Goal: Task Accomplishment & Management: Use online tool/utility

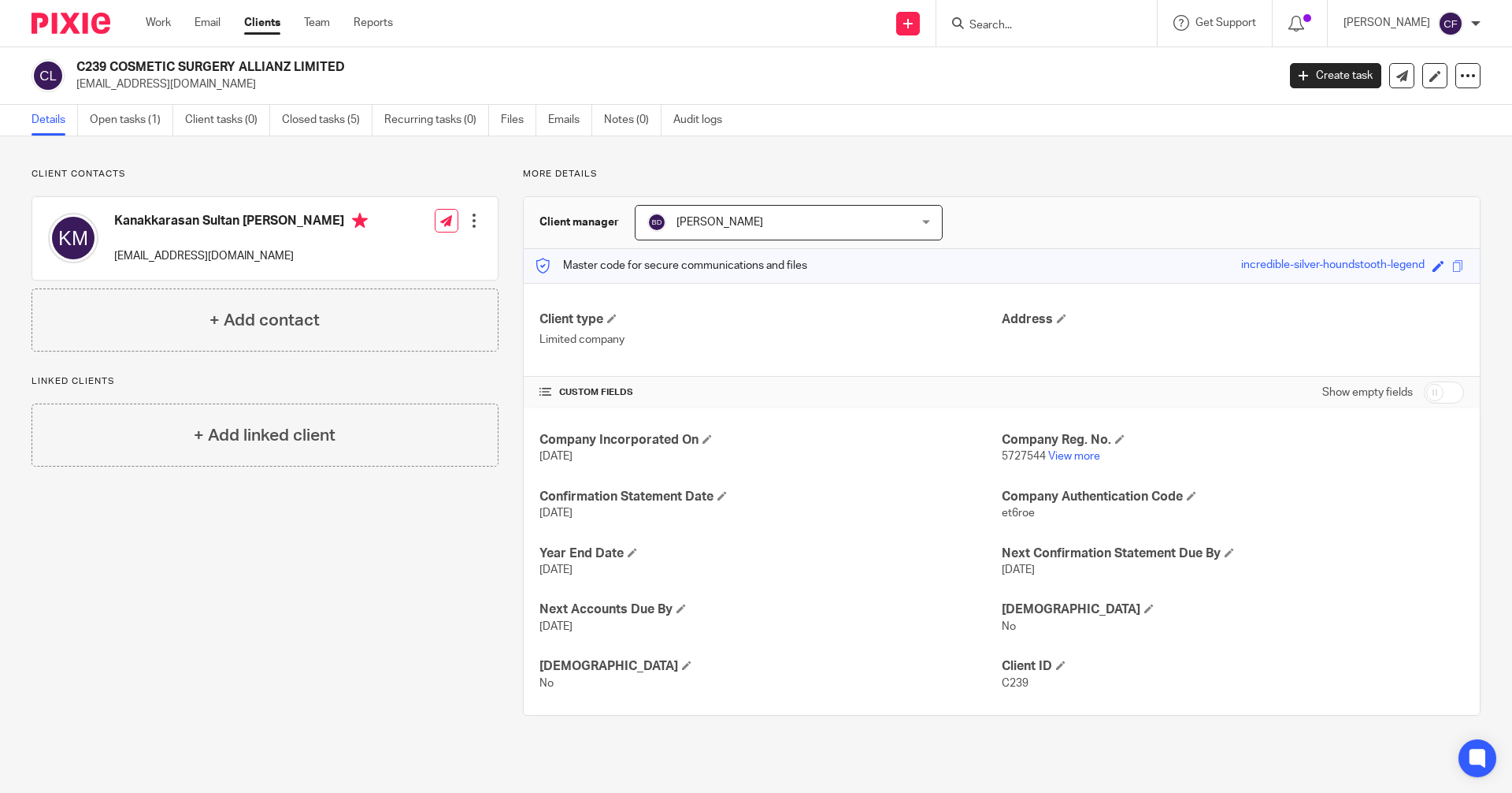
click at [1003, 24] on input "Search" at bounding box center [1039, 26] width 142 height 14
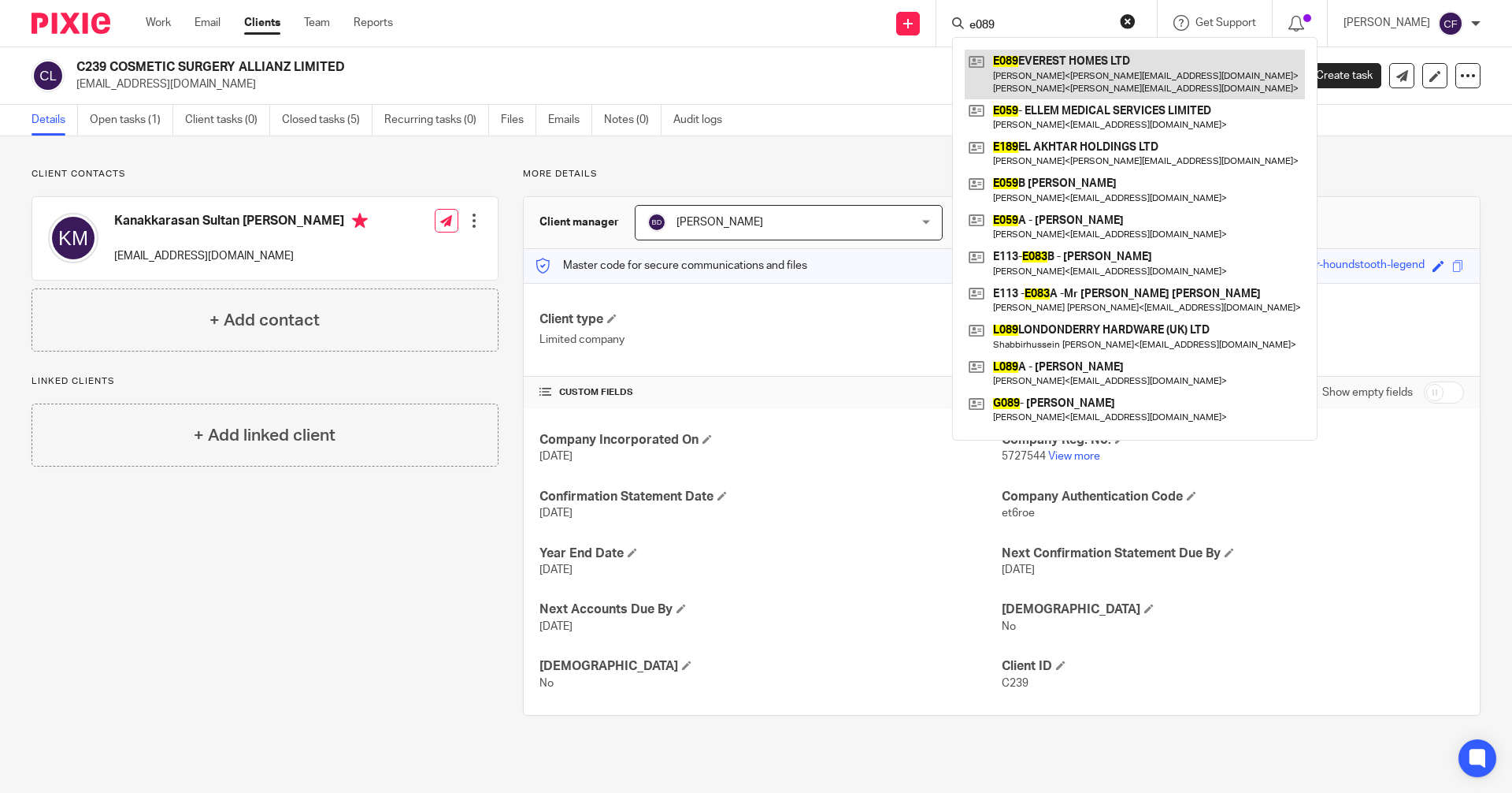
type input "e089"
click at [1059, 84] on link at bounding box center [1134, 74] width 340 height 49
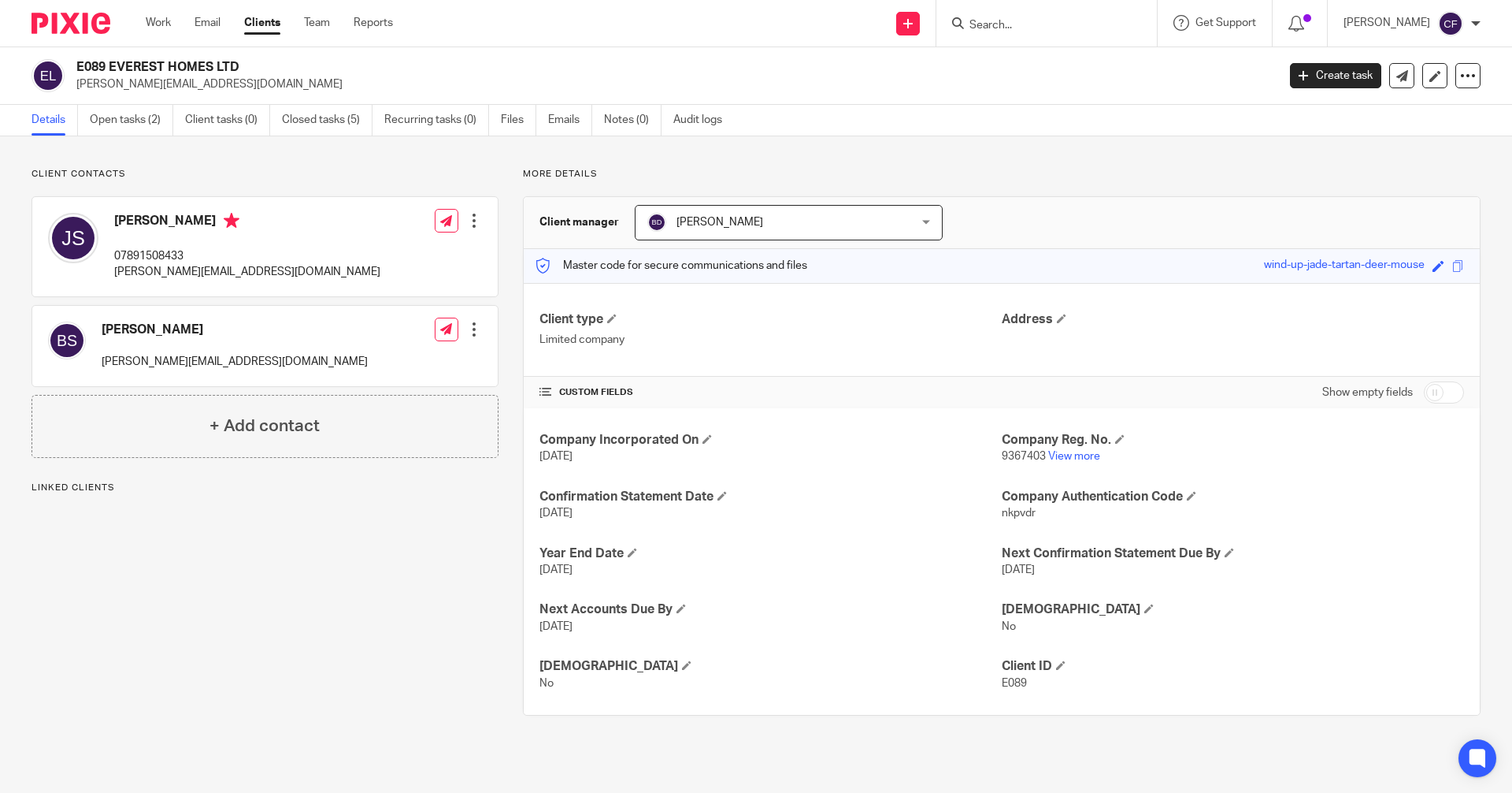
click at [1024, 31] on input "Search" at bounding box center [1039, 26] width 142 height 14
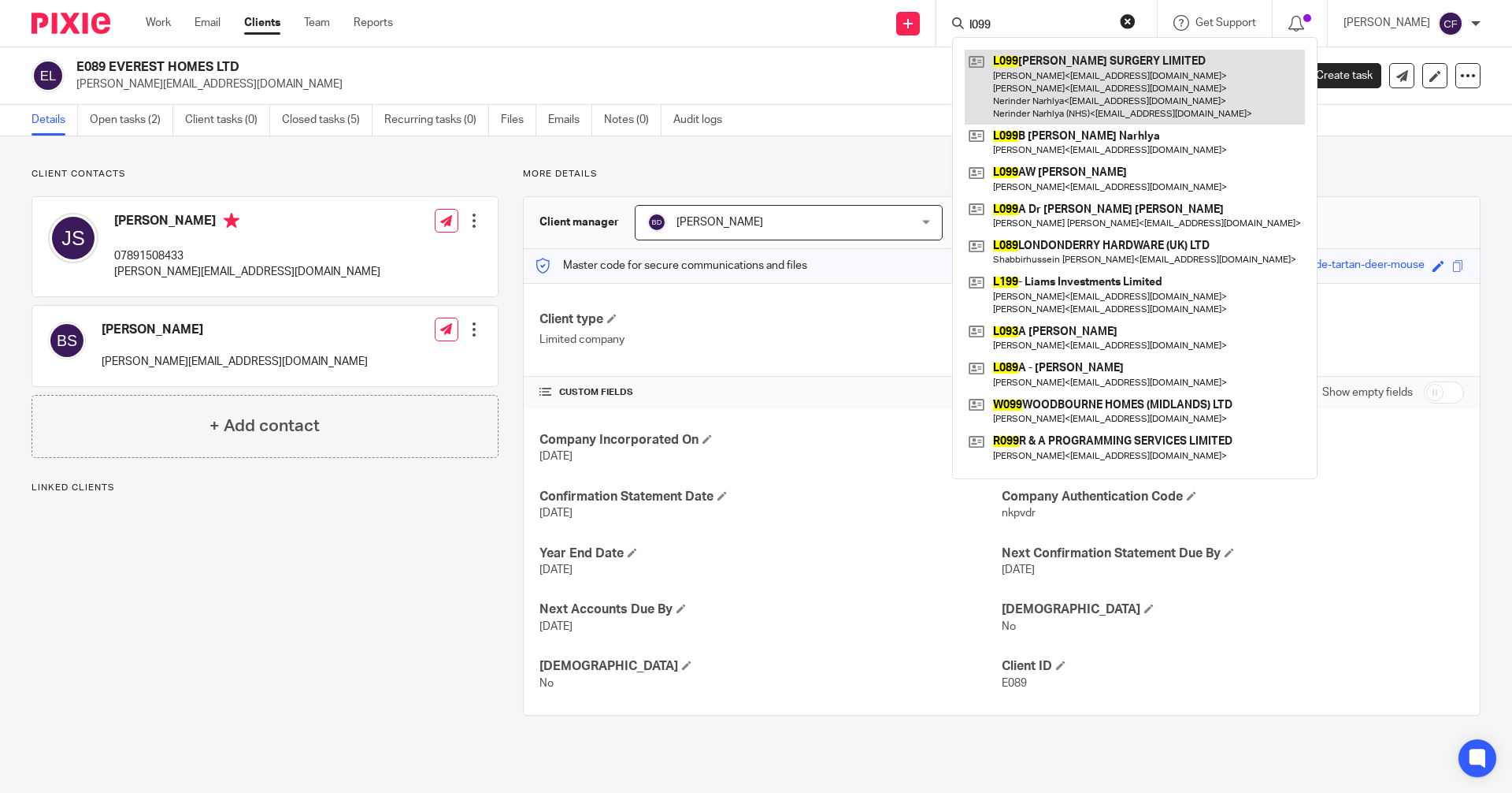
type input "l099"
click at [1096, 78] on link at bounding box center [1134, 87] width 340 height 75
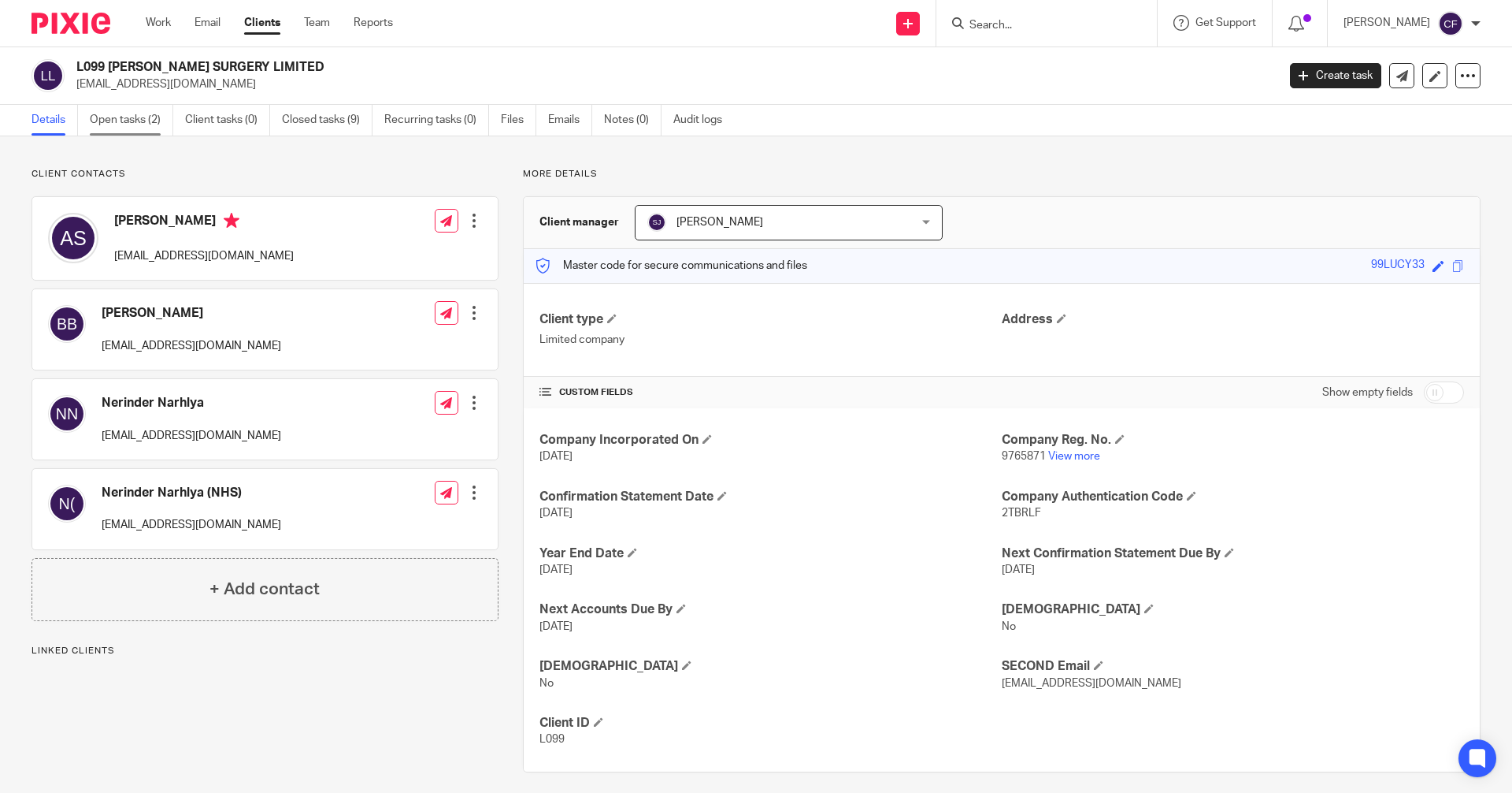
click at [121, 118] on link "Open tasks (2)" at bounding box center [131, 119] width 84 height 30
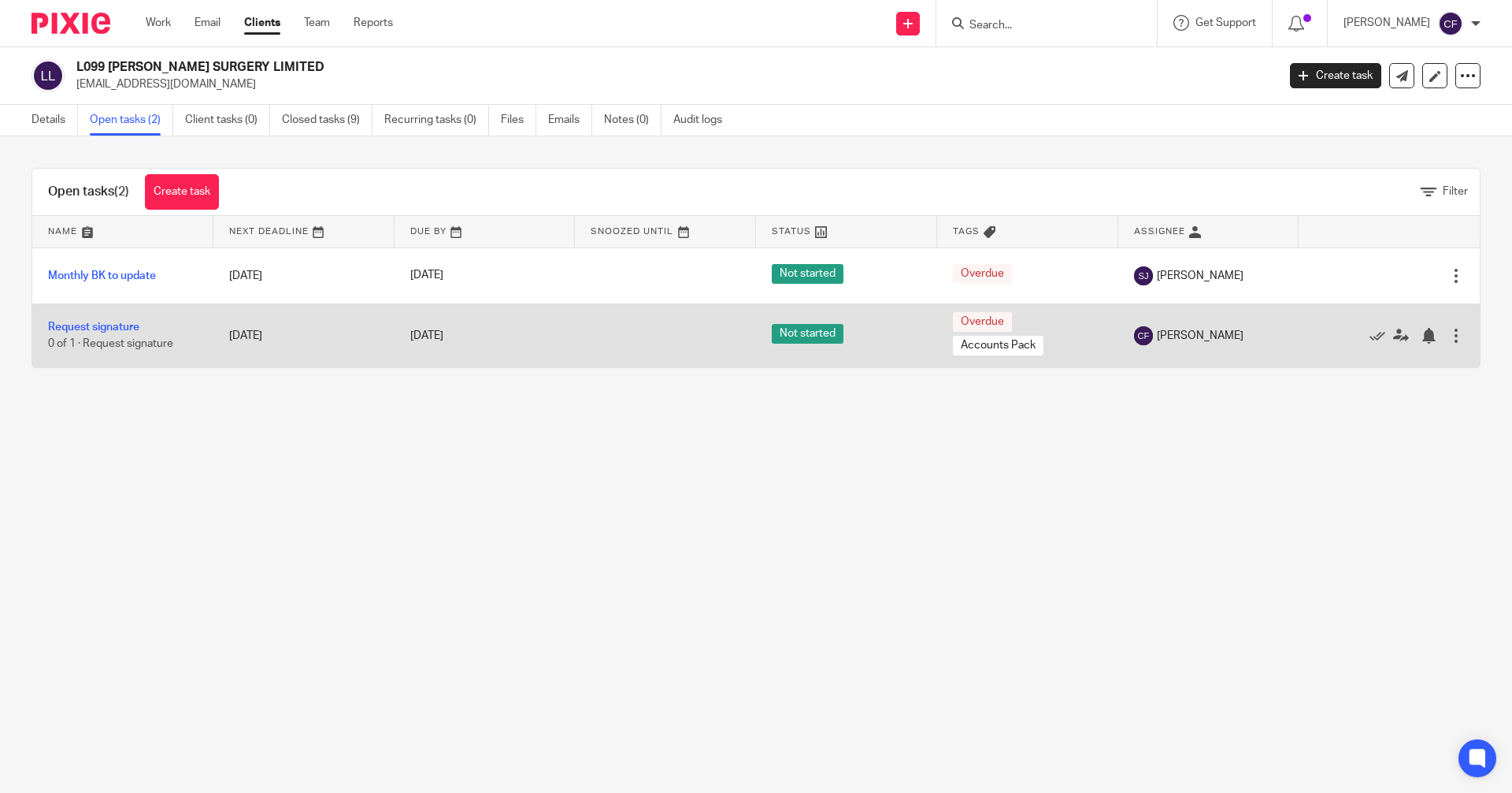
click at [121, 319] on td "Request signature 0 of 1 · Request signature" at bounding box center [123, 335] width 181 height 64
click at [115, 329] on link "Request signature" at bounding box center [93, 326] width 91 height 11
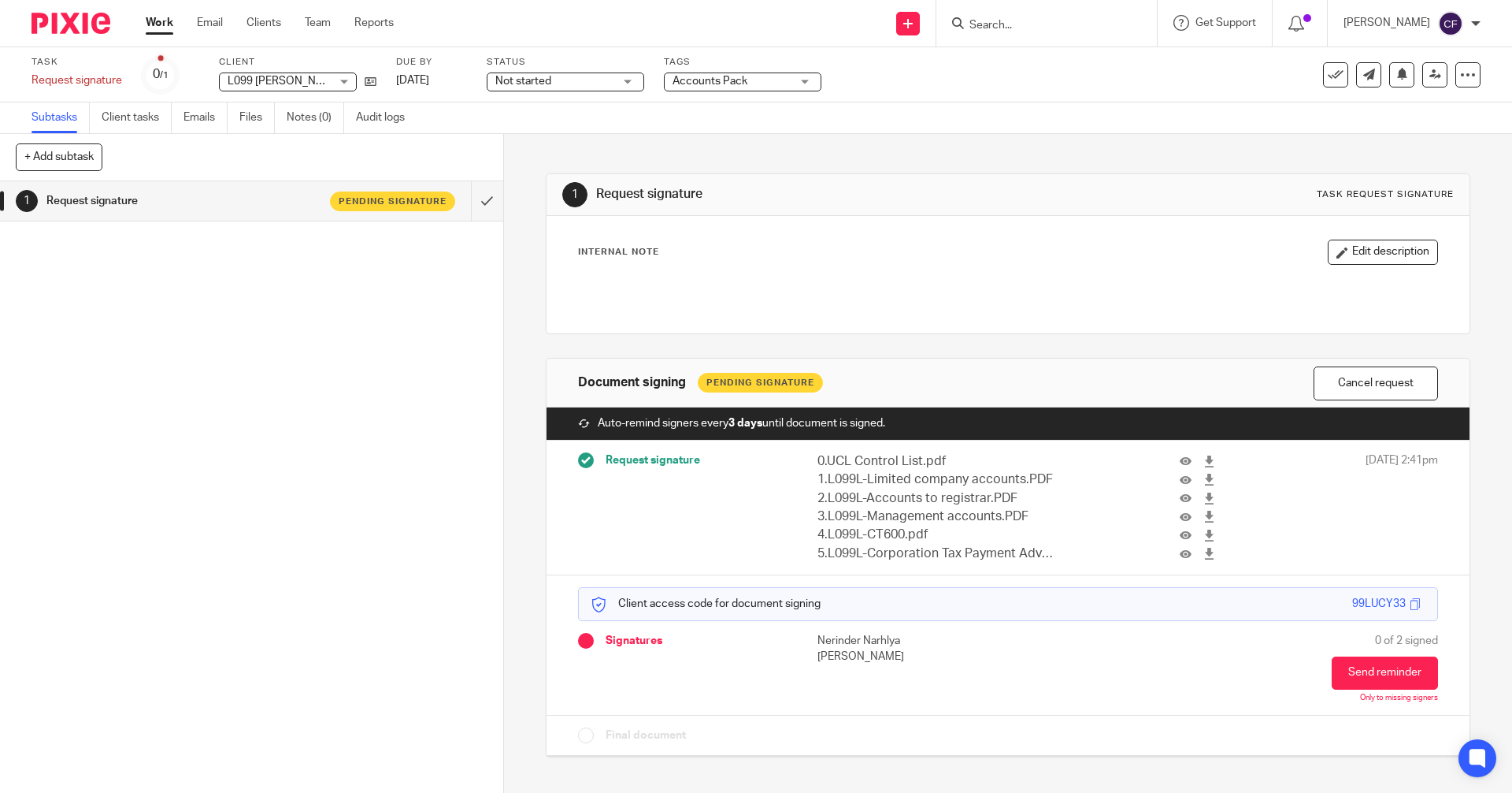
click at [998, 23] on input "Search" at bounding box center [1039, 26] width 142 height 14
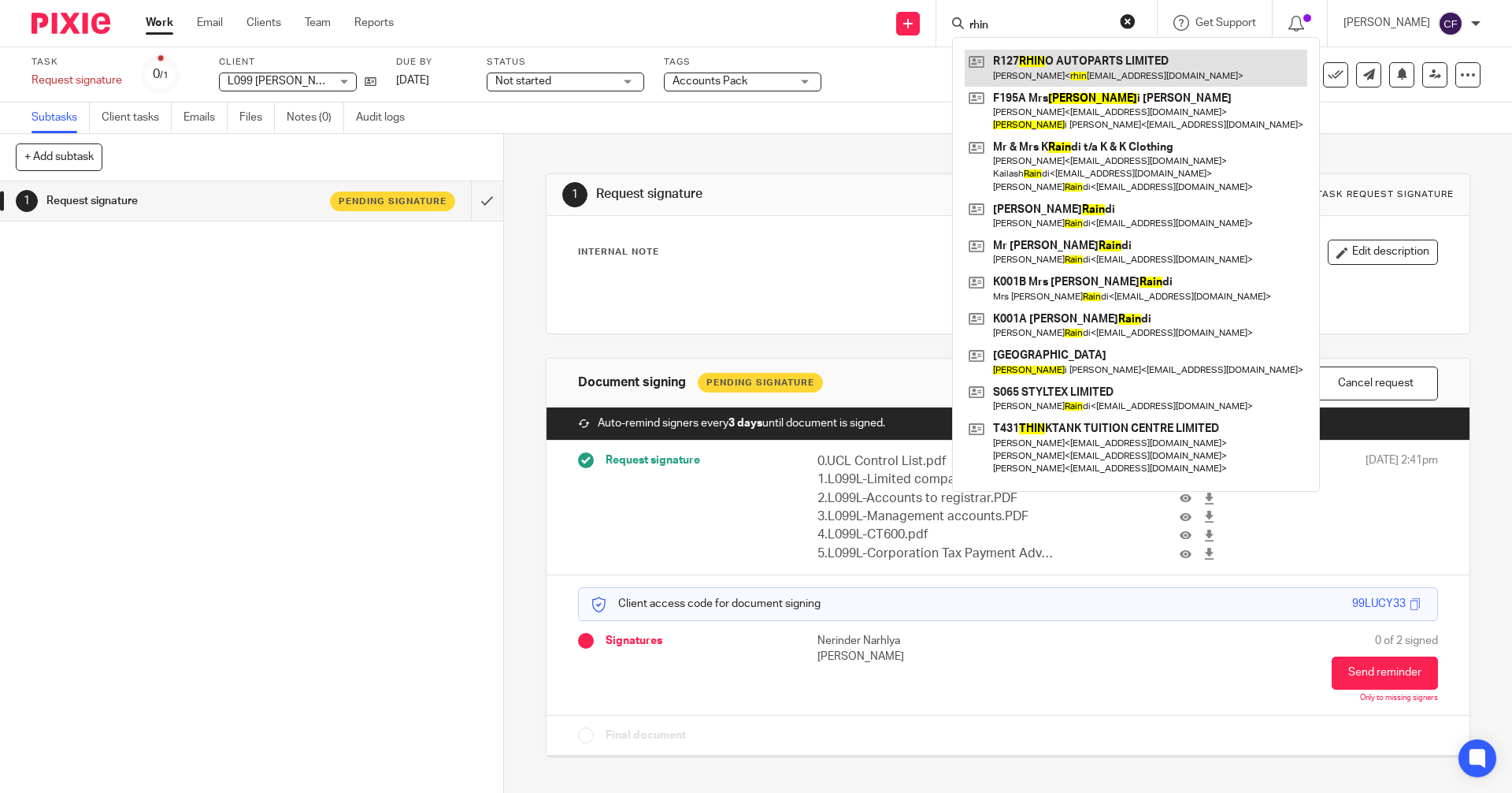
type input "rhin"
click at [1074, 57] on link at bounding box center [1136, 68] width 343 height 37
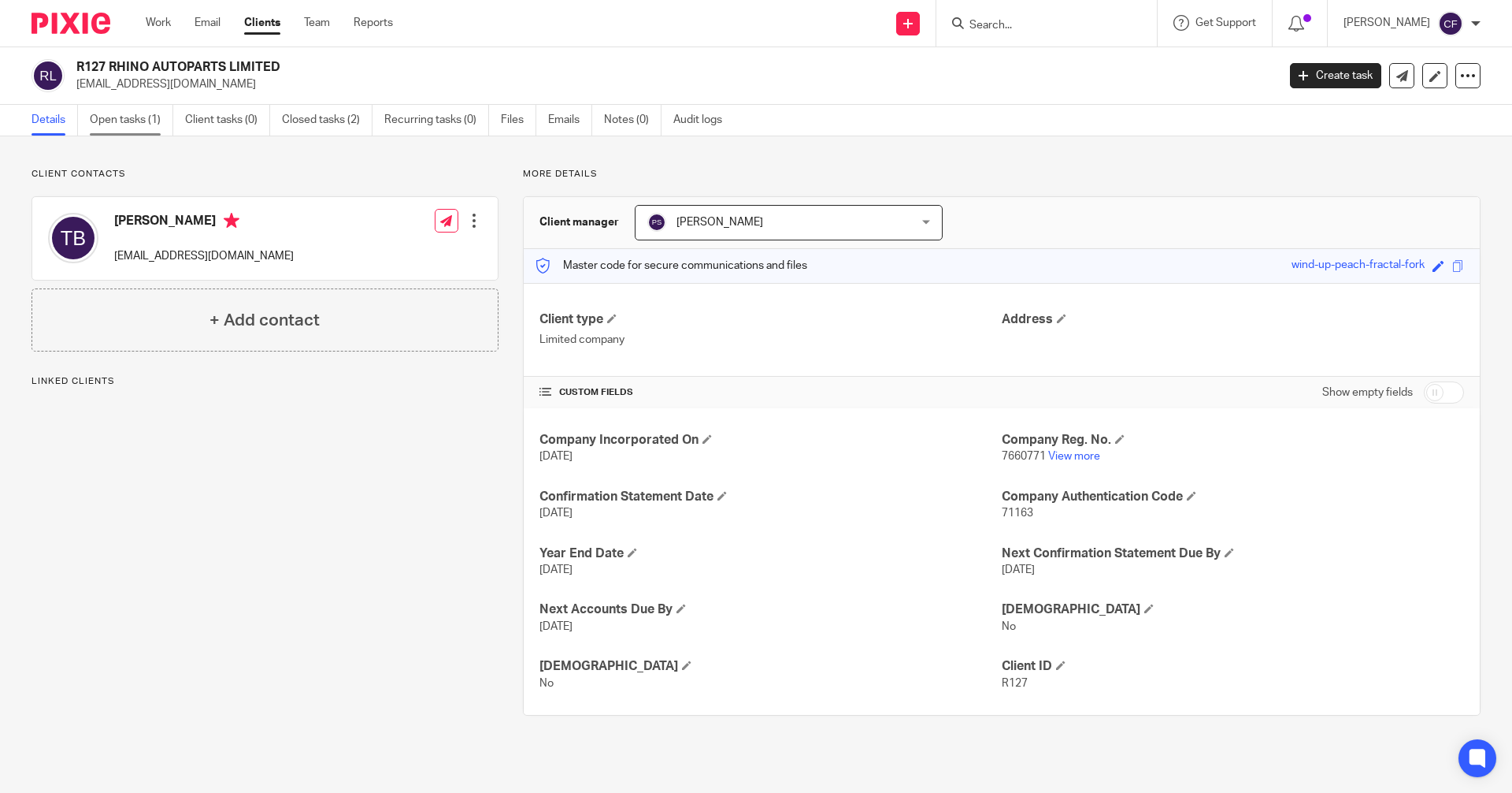
click at [137, 122] on link "Open tasks (1)" at bounding box center [131, 119] width 84 height 30
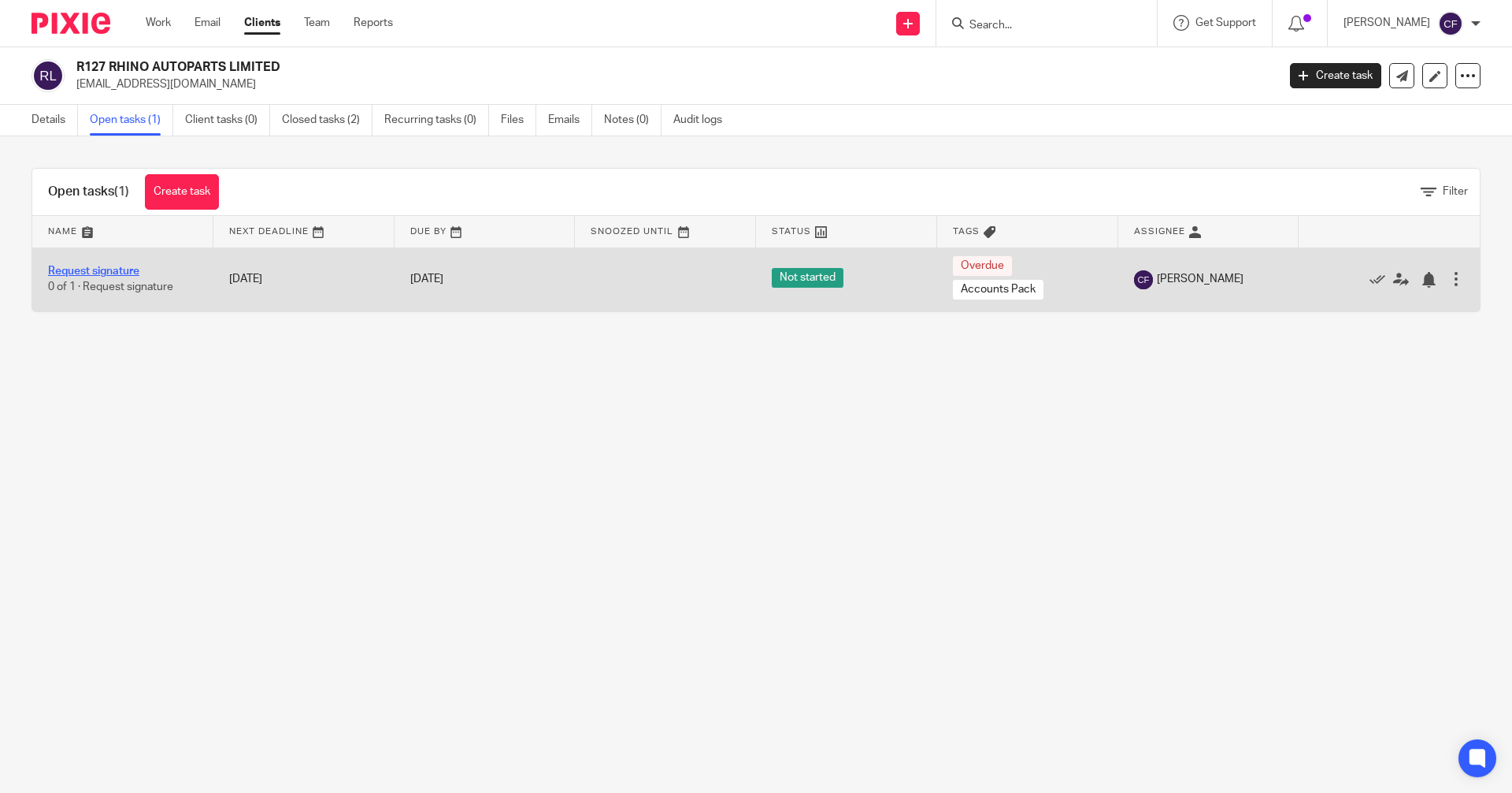
click at [103, 269] on link "Request signature" at bounding box center [93, 271] width 91 height 11
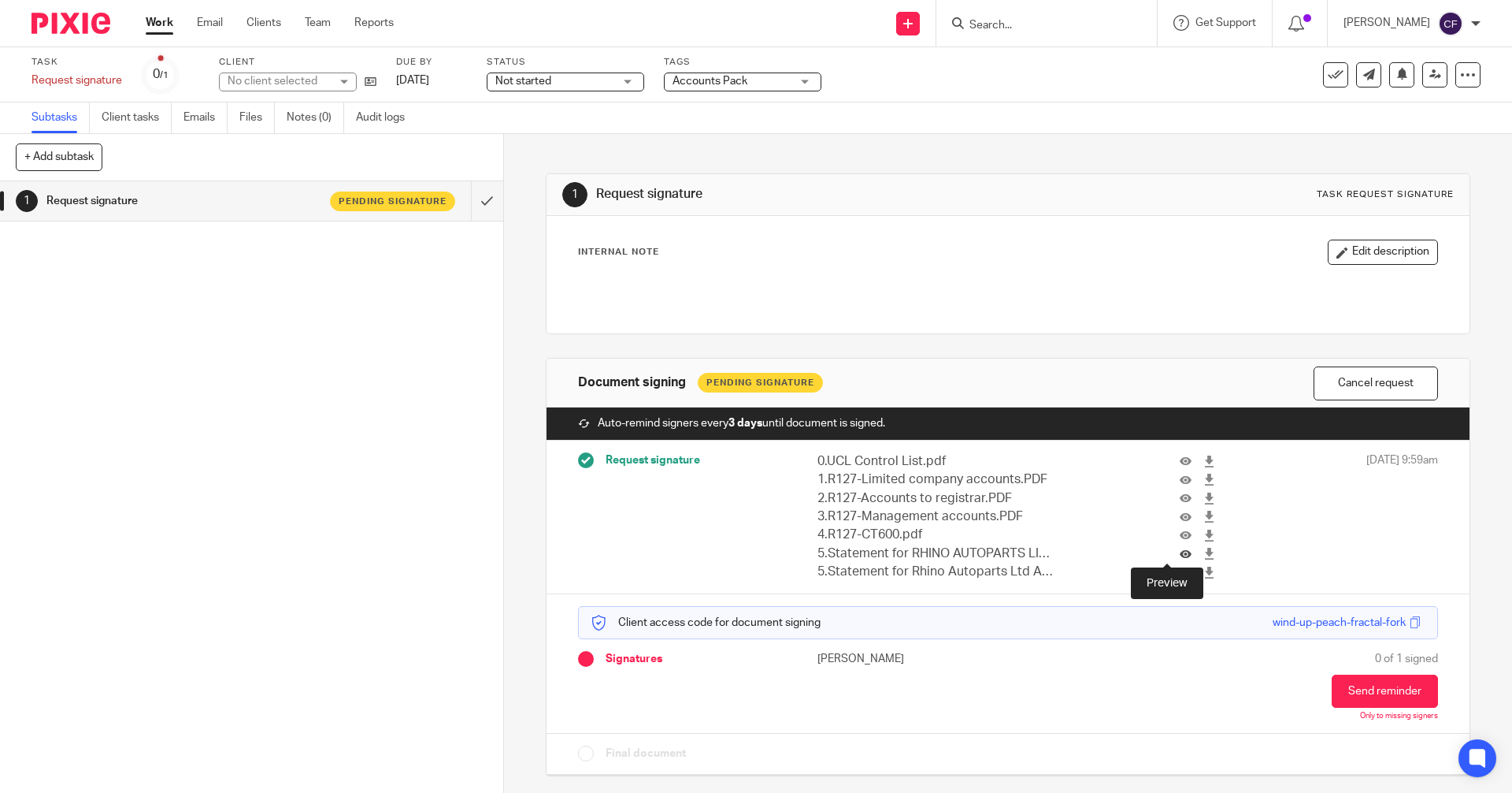
click at [1180, 555] on icon at bounding box center [1186, 554] width 12 height 12
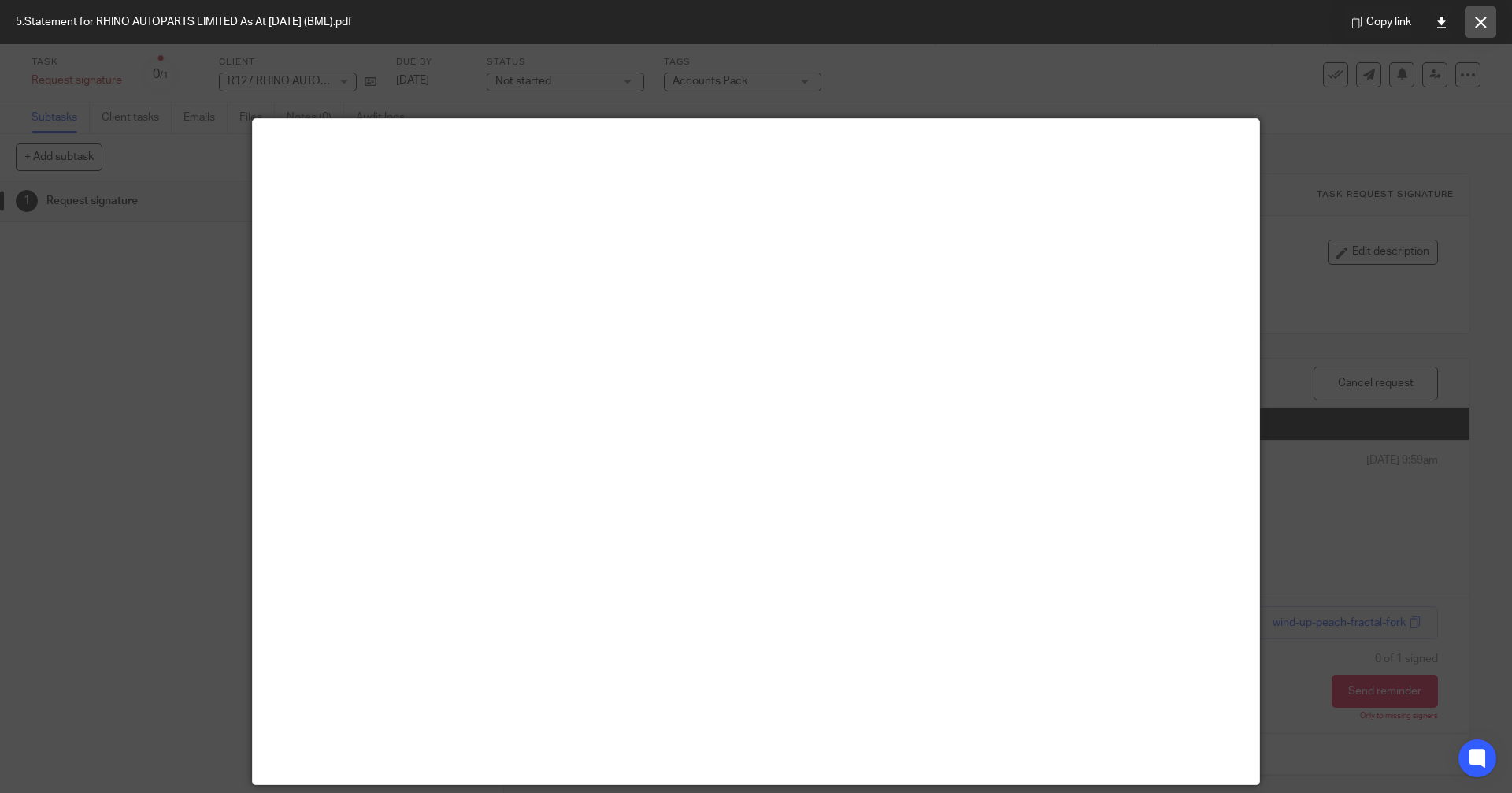
click at [1482, 27] on icon at bounding box center [1482, 23] width 12 height 12
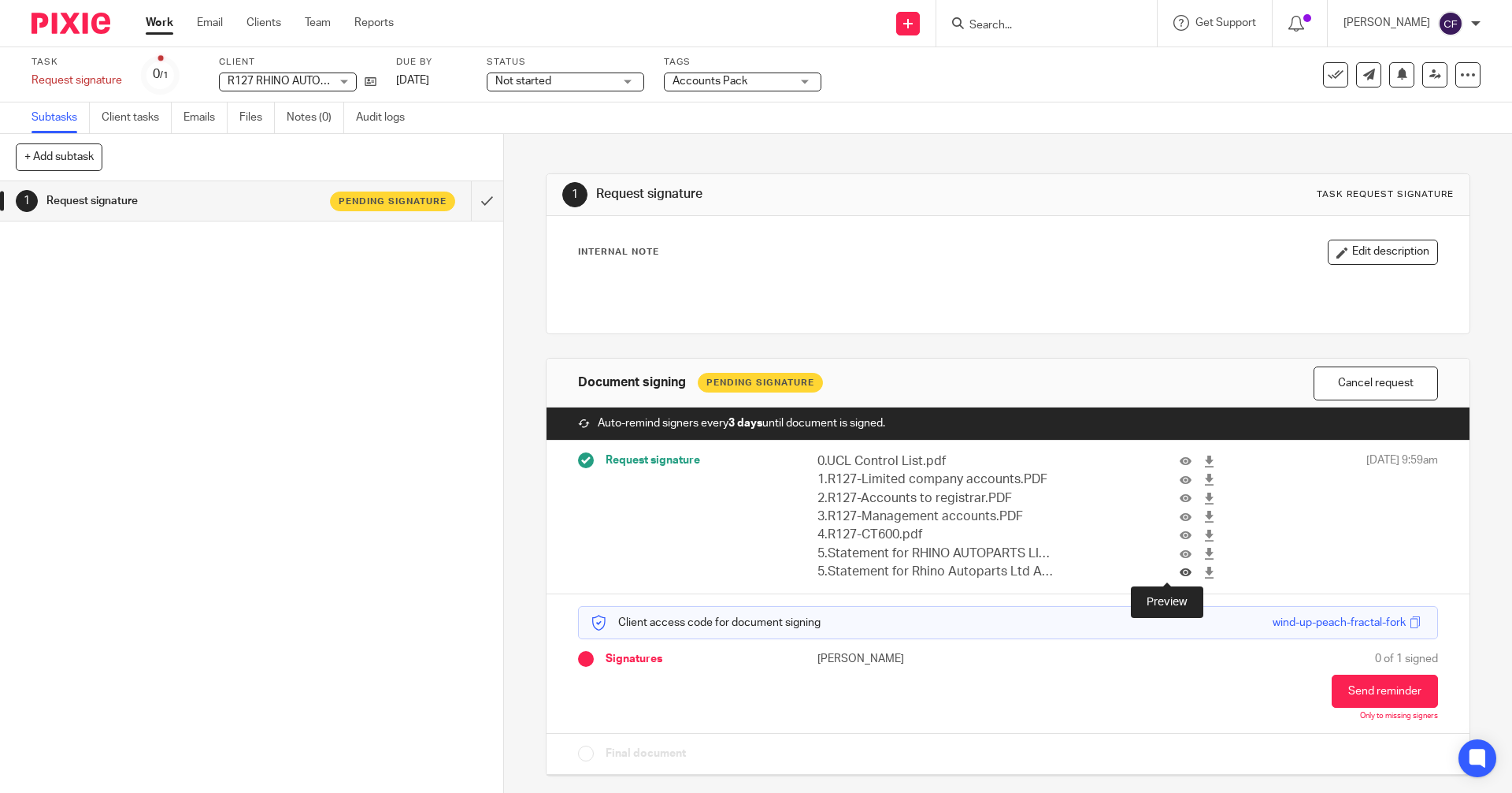
click at [1180, 575] on icon at bounding box center [1186, 573] width 12 height 12
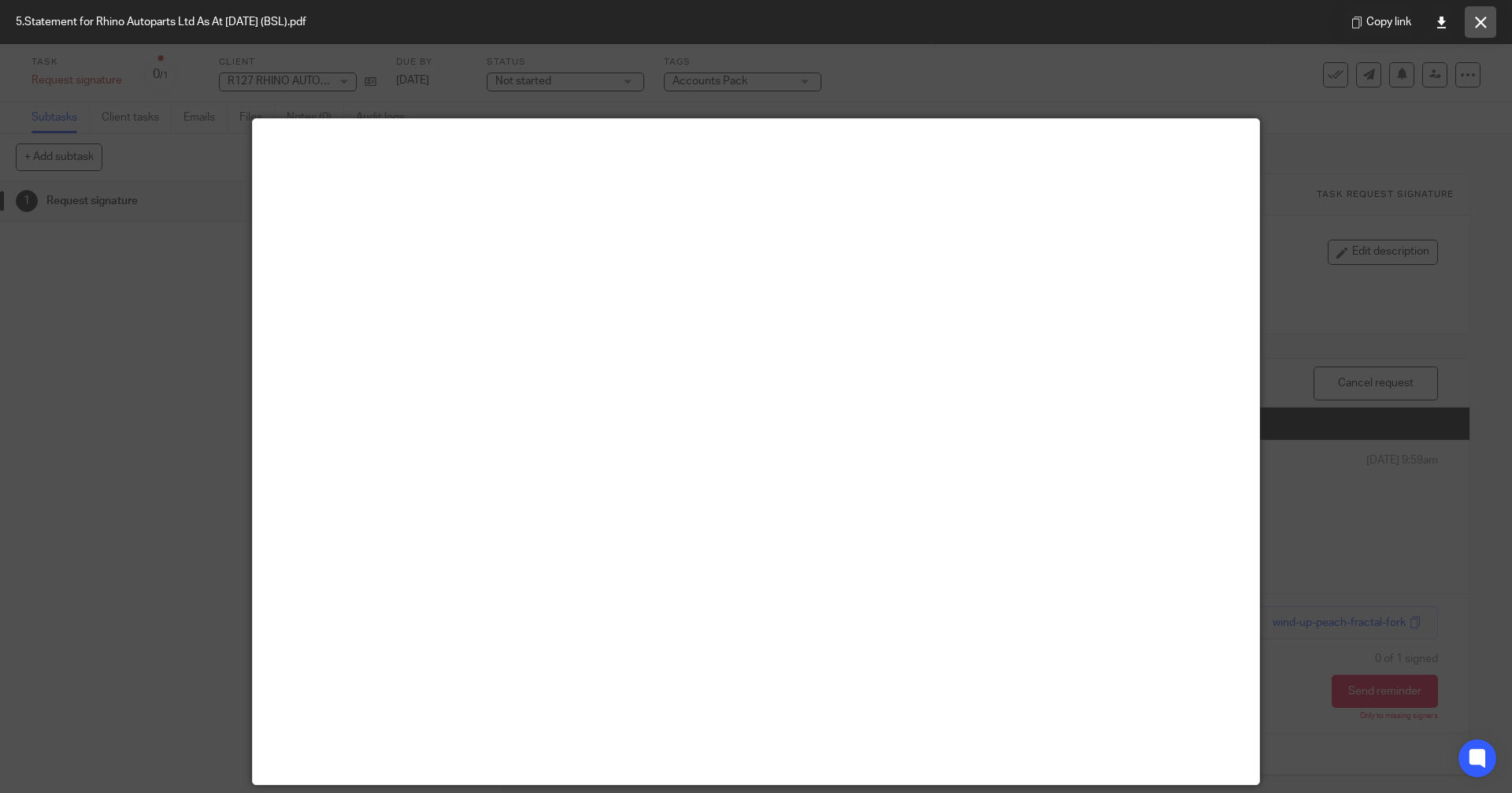
click at [1485, 17] on icon at bounding box center [1482, 23] width 12 height 12
